Goal: Download file/media

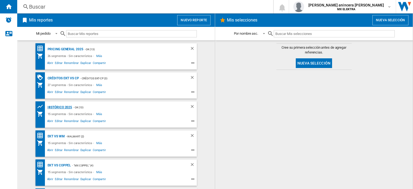
click at [56, 105] on div "HISTÓRICO 2025" at bounding box center [59, 107] width 26 height 7
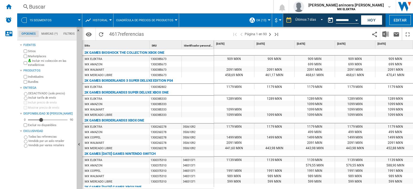
click at [357, 20] on div "Open calendar" at bounding box center [356, 20] width 3 height 1
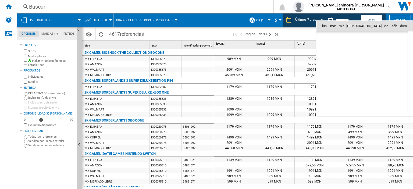
scroll to position [2067, 0]
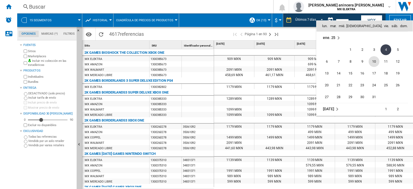
click at [375, 64] on span "10" at bounding box center [374, 61] width 11 height 11
type input "**********"
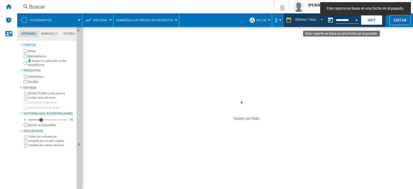
click at [355, 21] on button "Open calendar" at bounding box center [357, 20] width 10 height 10
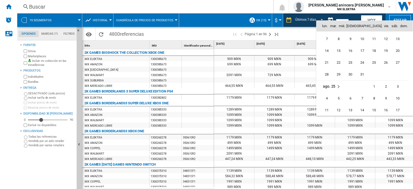
scroll to position [2567, 0]
click at [397, 49] on span "10" at bounding box center [398, 49] width 11 height 11
type input "**********"
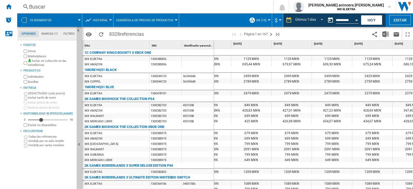
scroll to position [0, 64]
click at [385, 34] on img "Descargar en Excel" at bounding box center [386, 34] width 6 height 6
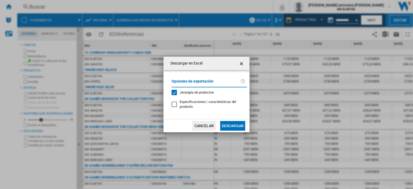
click at [233, 125] on button "Descargar" at bounding box center [232, 126] width 25 height 10
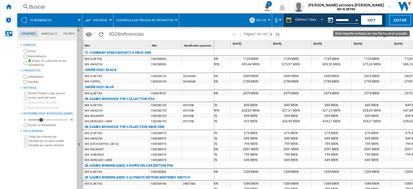
click at [356, 20] on div "Open calendar" at bounding box center [356, 20] width 3 height 1
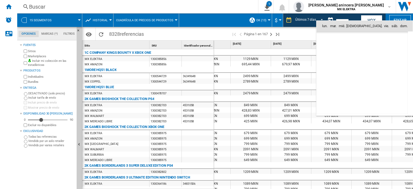
scroll to position [2567, 0]
click at [397, 59] on span "17" at bounding box center [398, 61] width 11 height 11
type input "**********"
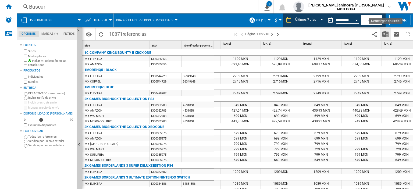
click at [387, 33] on img "Descargar en Excel" at bounding box center [386, 34] width 6 height 6
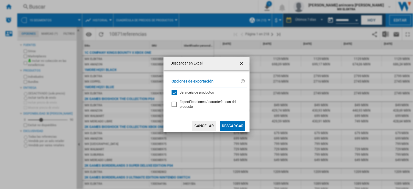
click at [234, 126] on button "Descargar" at bounding box center [232, 126] width 25 height 10
